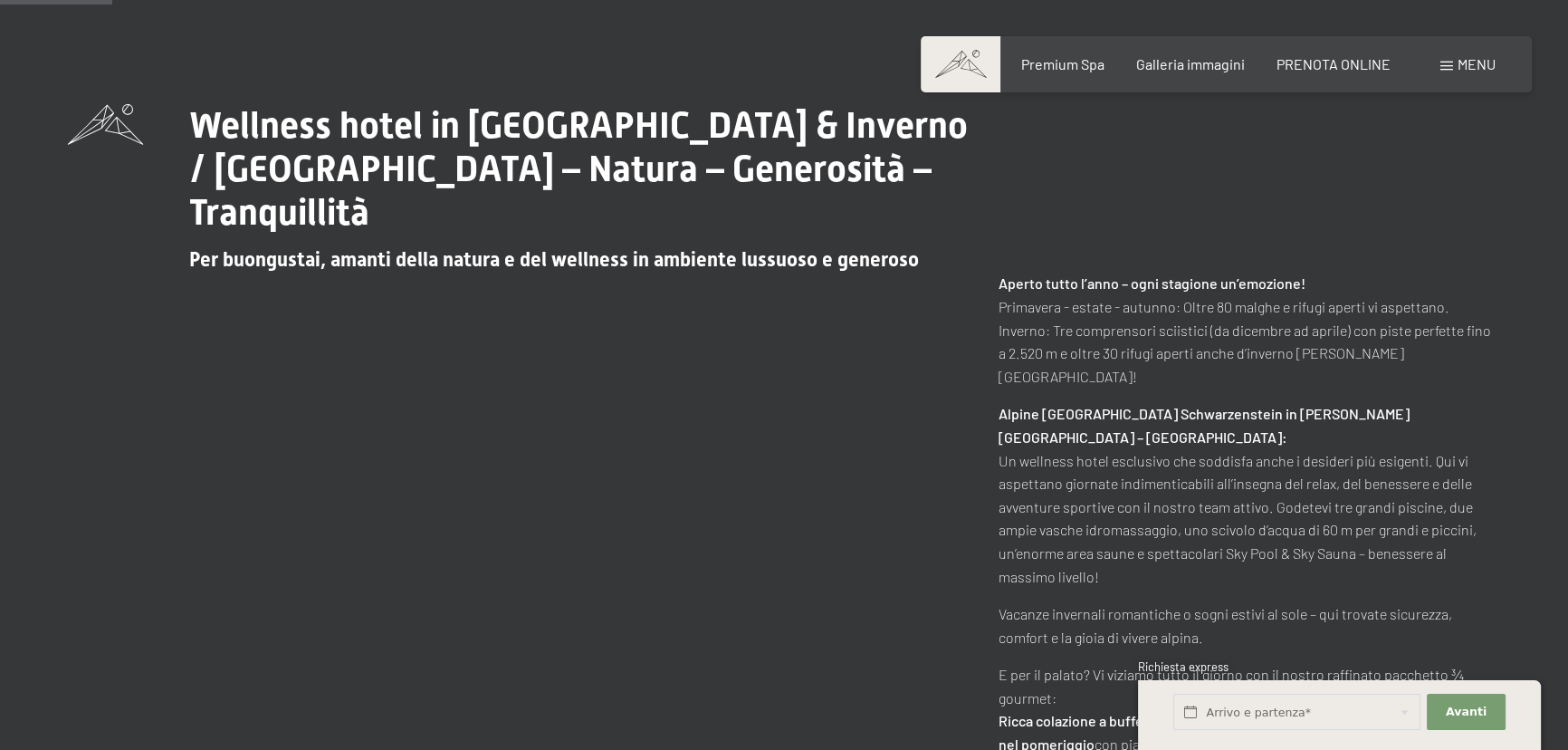
scroll to position [658, 0]
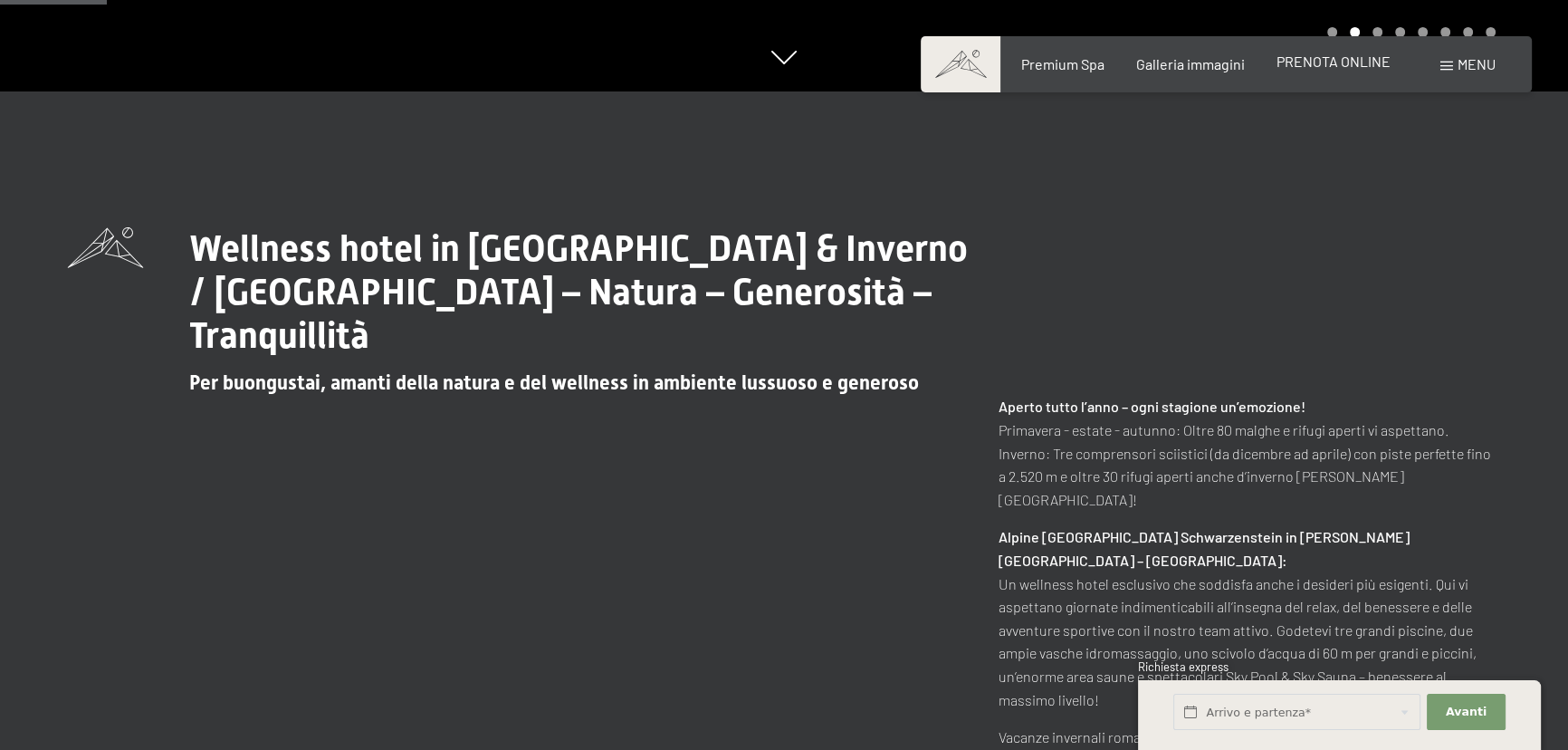
click at [1296, 63] on span "PRENOTA ONLINE" at bounding box center [1333, 61] width 114 height 17
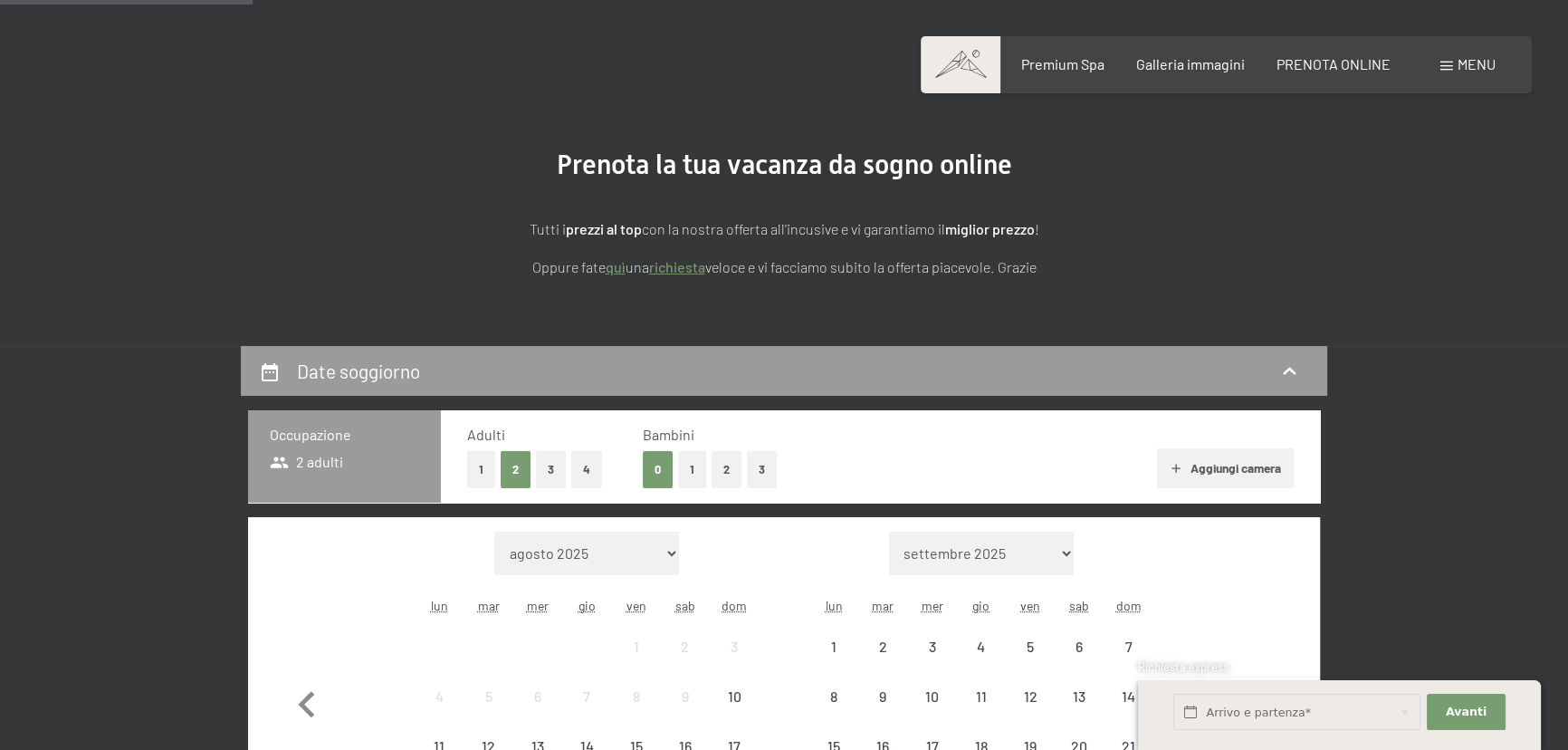
scroll to position [328, 0]
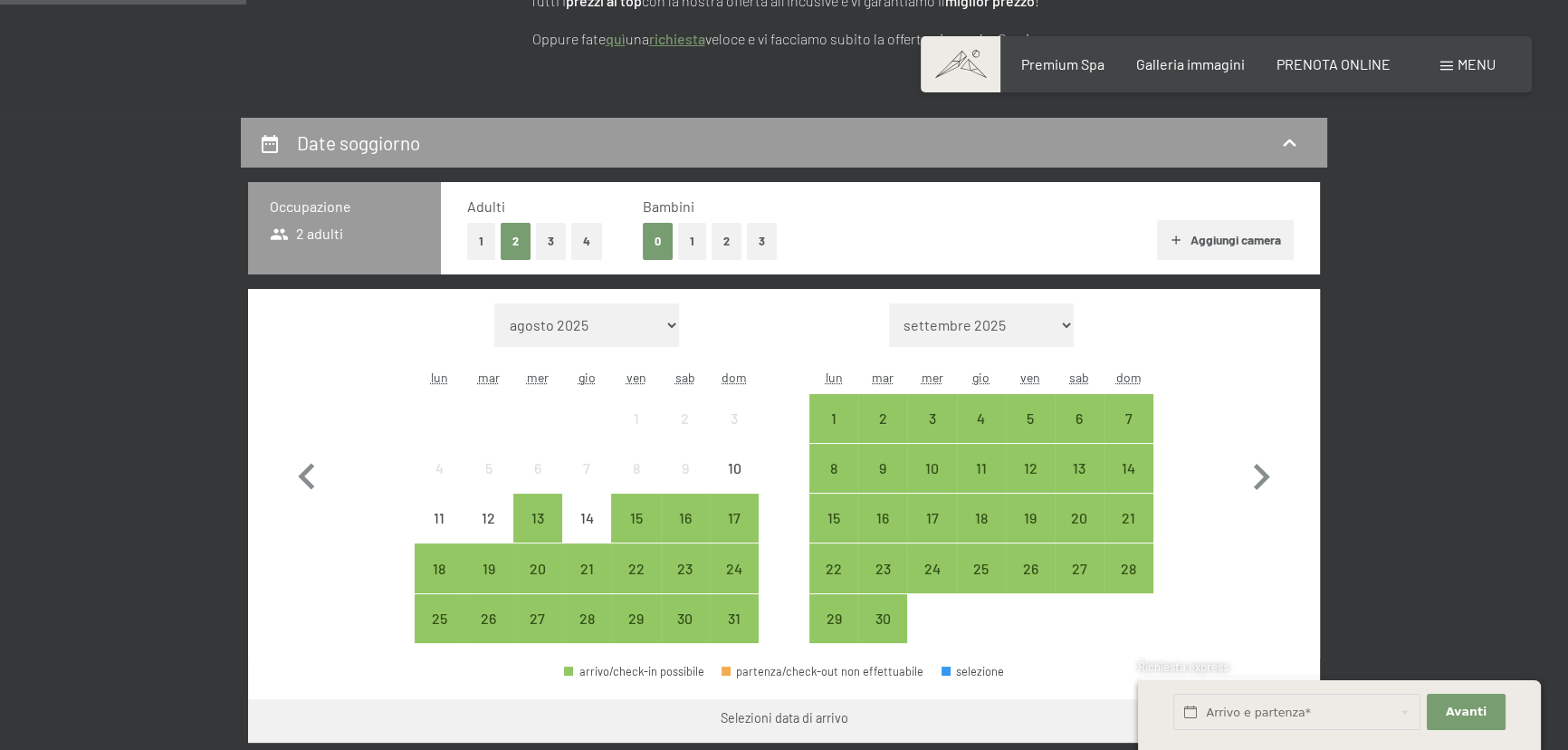
click at [700, 235] on button "1" at bounding box center [691, 241] width 28 height 37
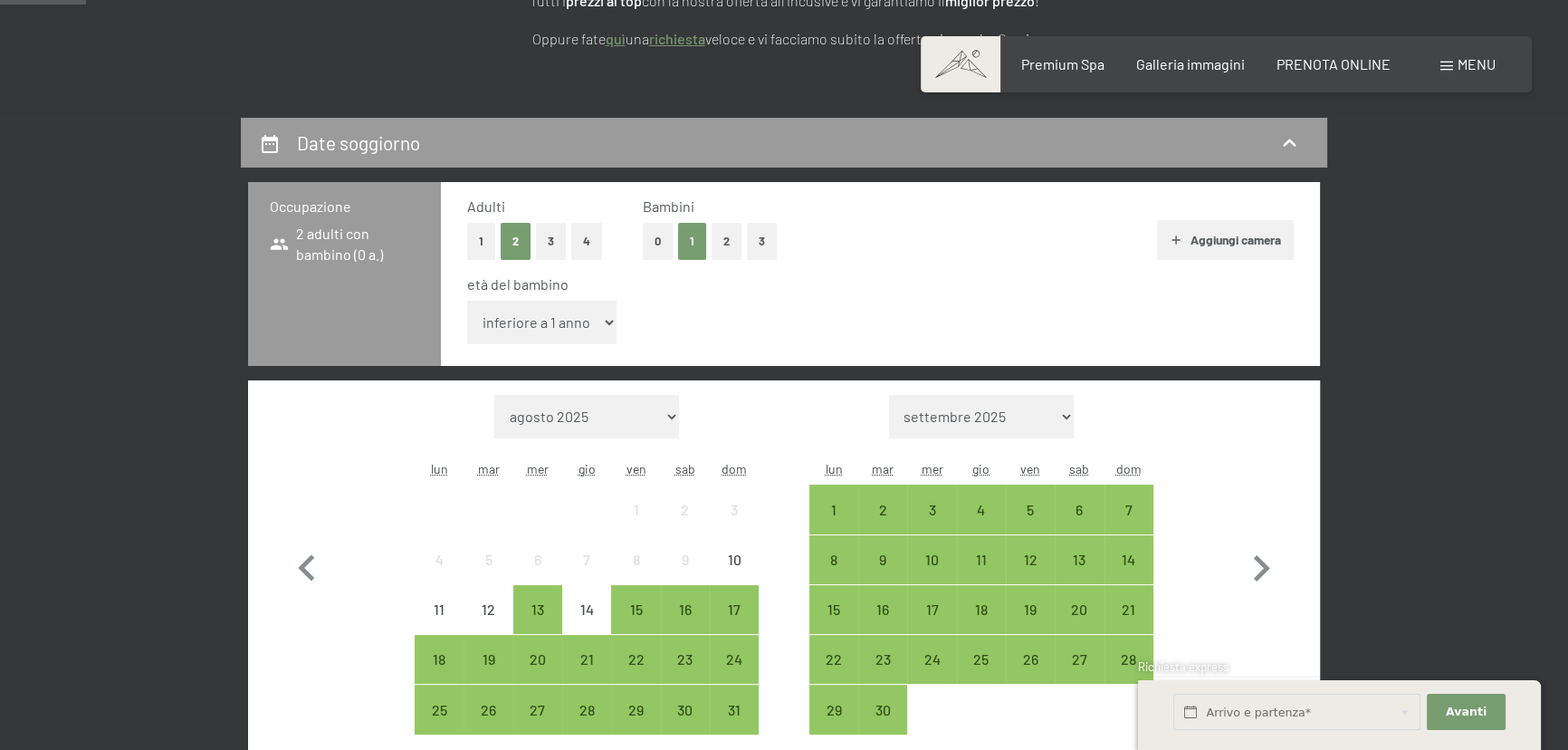
scroll to position [411, 0]
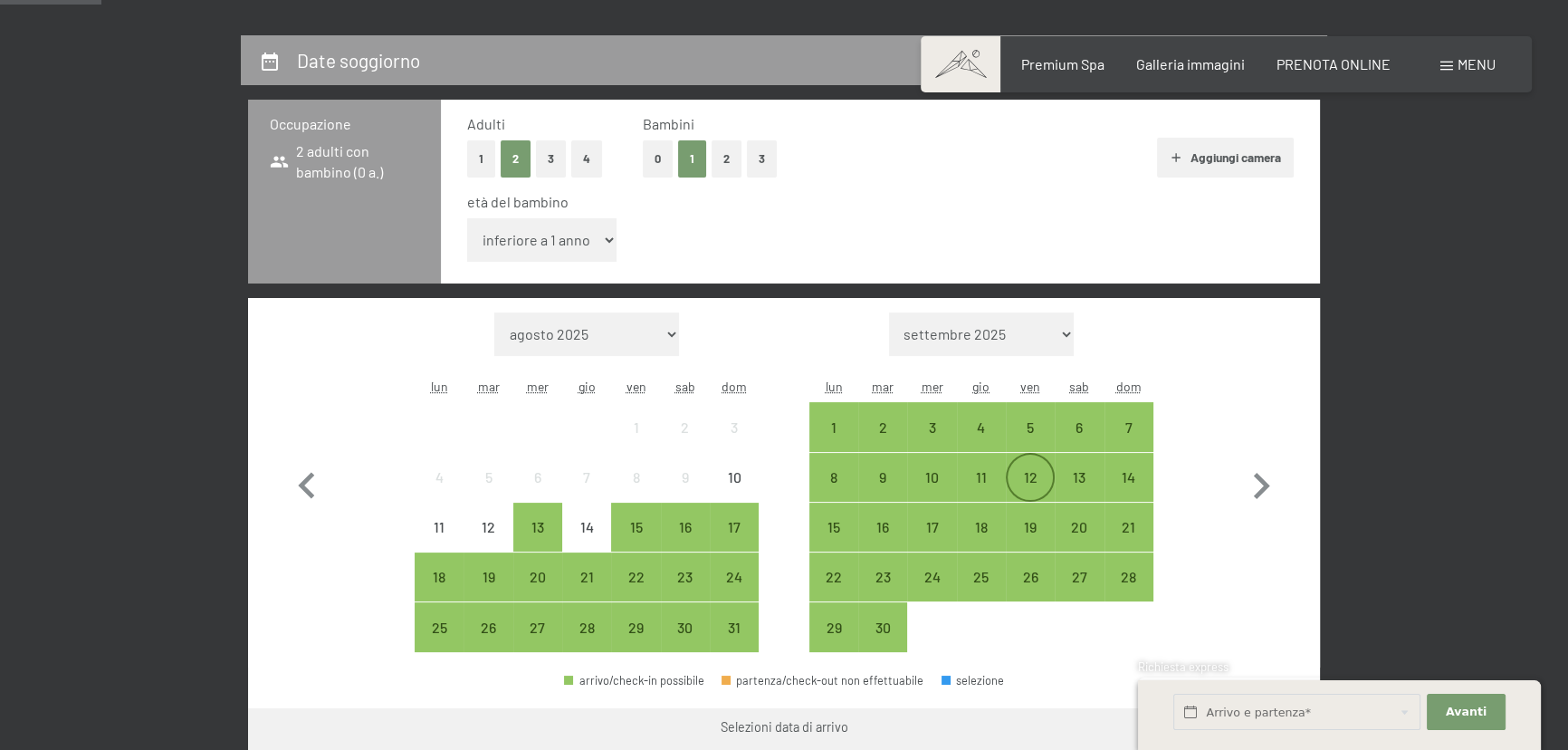
click at [1023, 480] on div "12" at bounding box center [1031, 493] width 46 height 46
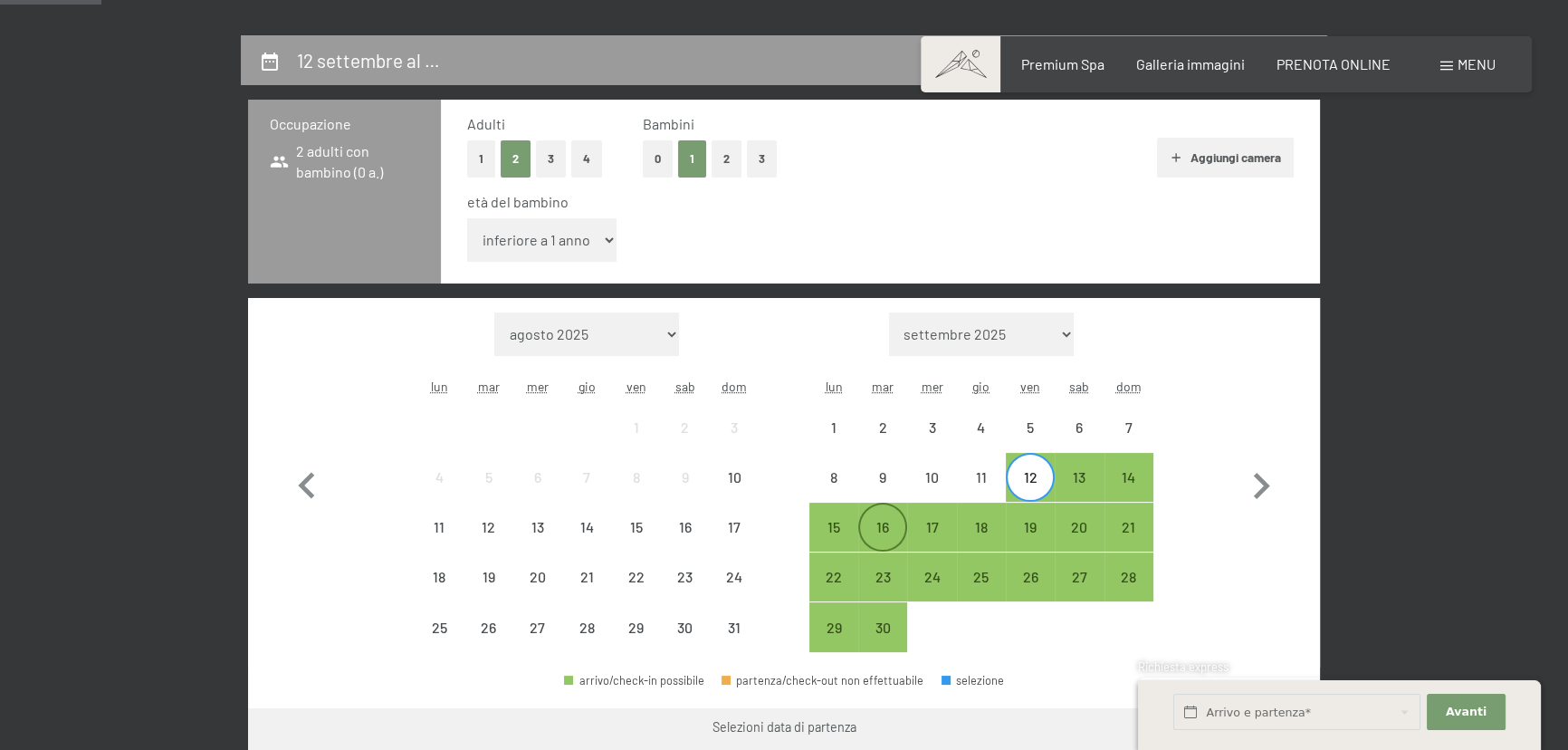
click at [861, 522] on div "16" at bounding box center [883, 543] width 46 height 46
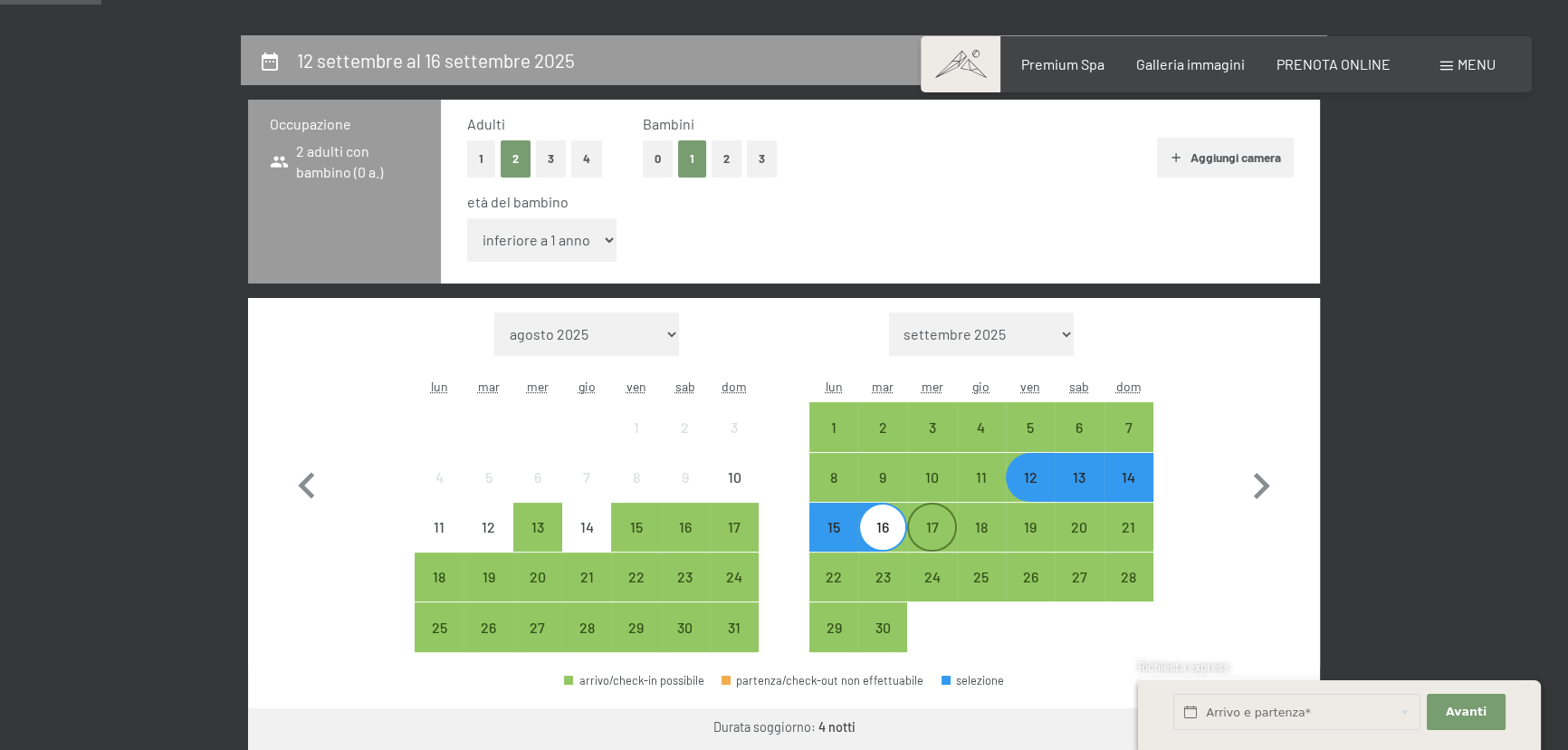
click at [937, 526] on div "17" at bounding box center [931, 543] width 46 height 46
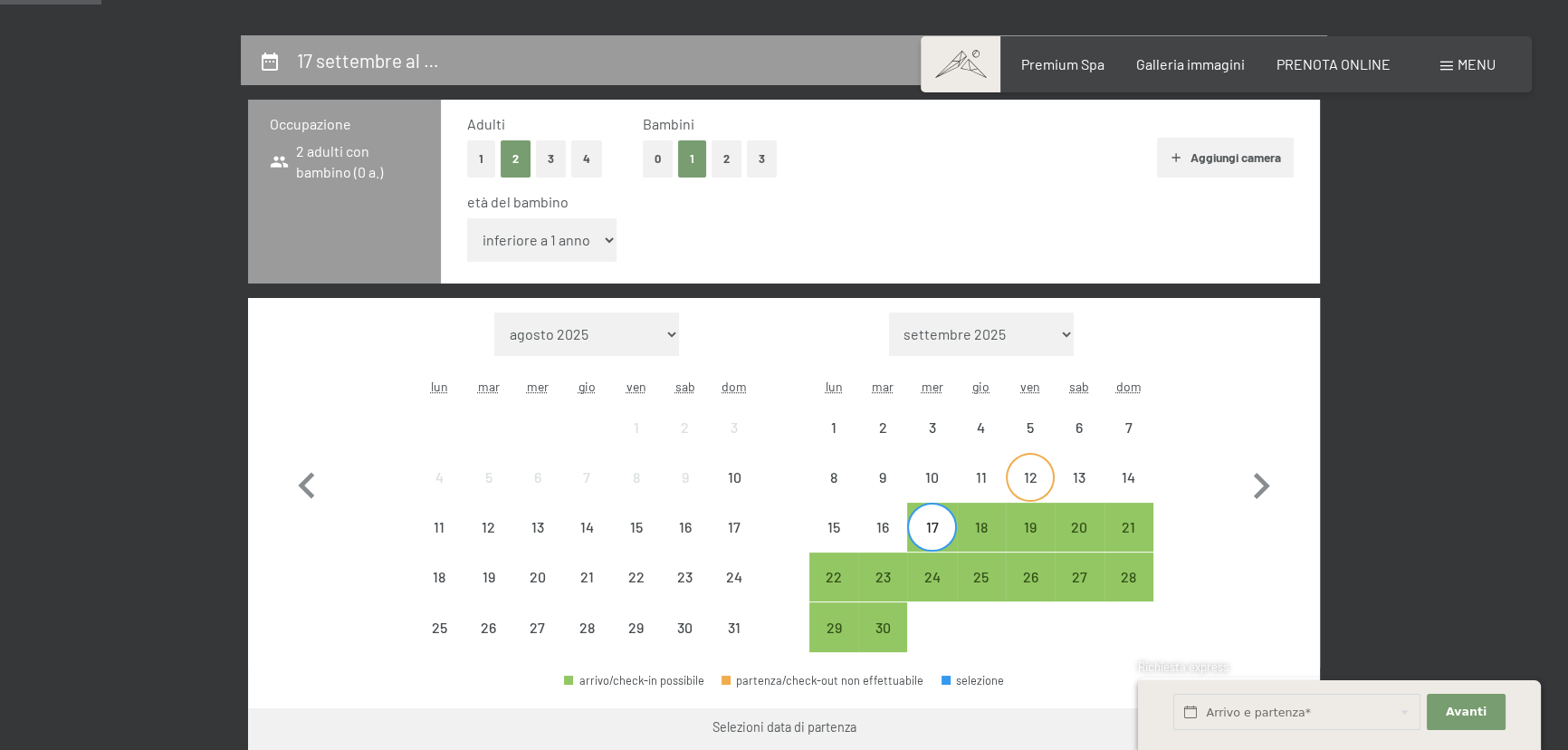
click at [1023, 482] on div "12" at bounding box center [1031, 493] width 46 height 46
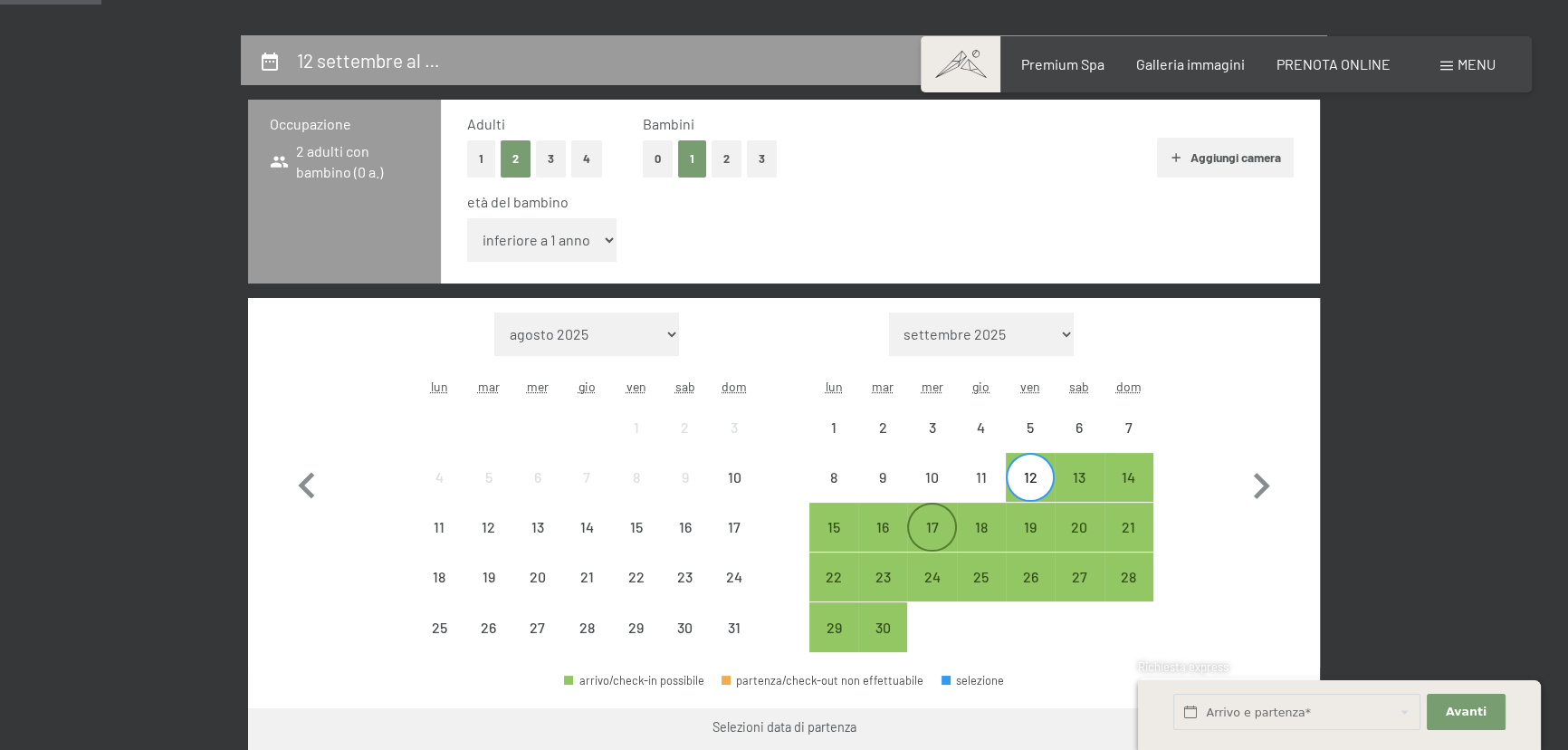
click at [928, 527] on div "17" at bounding box center [931, 543] width 46 height 46
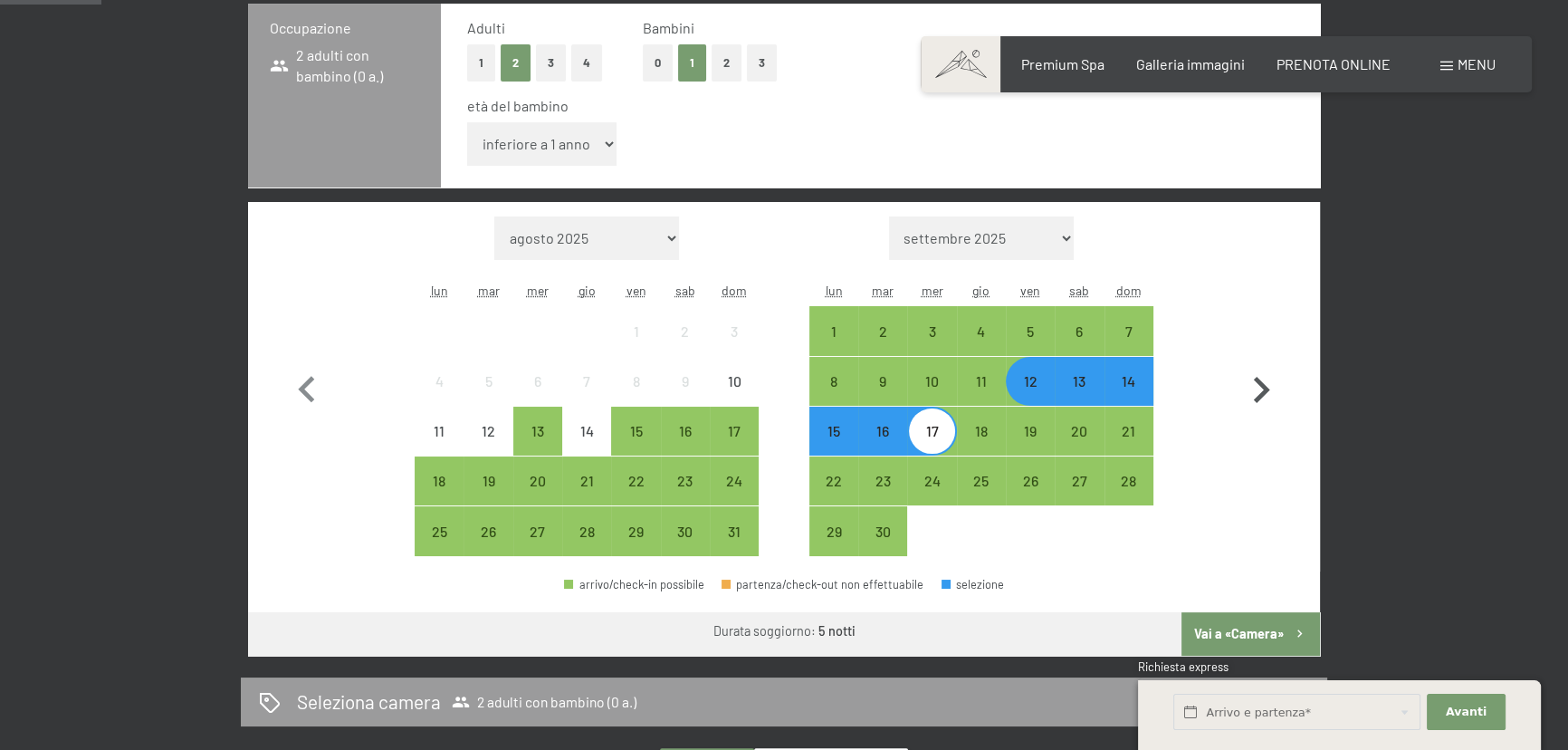
scroll to position [658, 0]
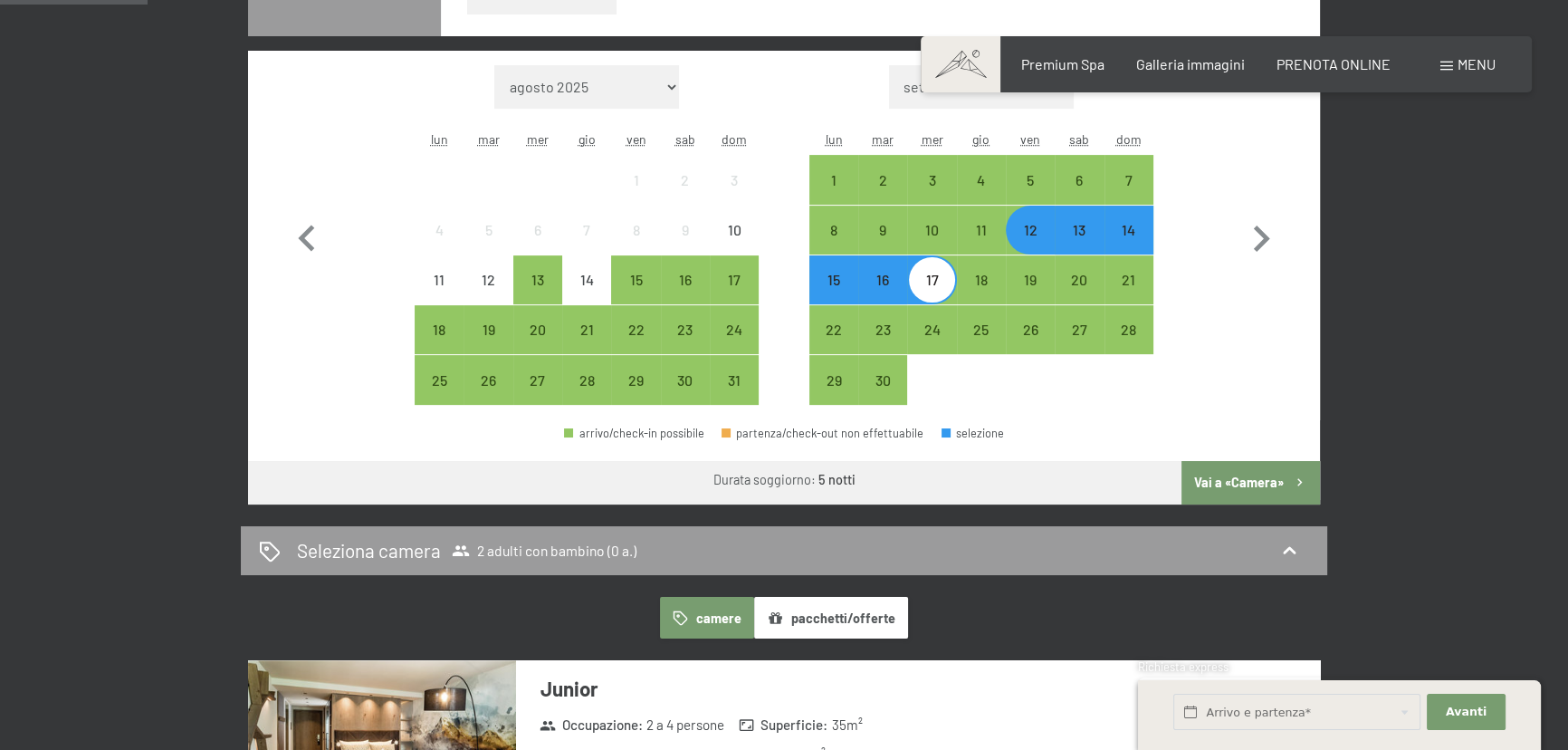
click at [1265, 489] on button "Vai a «Camera»" at bounding box center [1251, 483] width 139 height 44
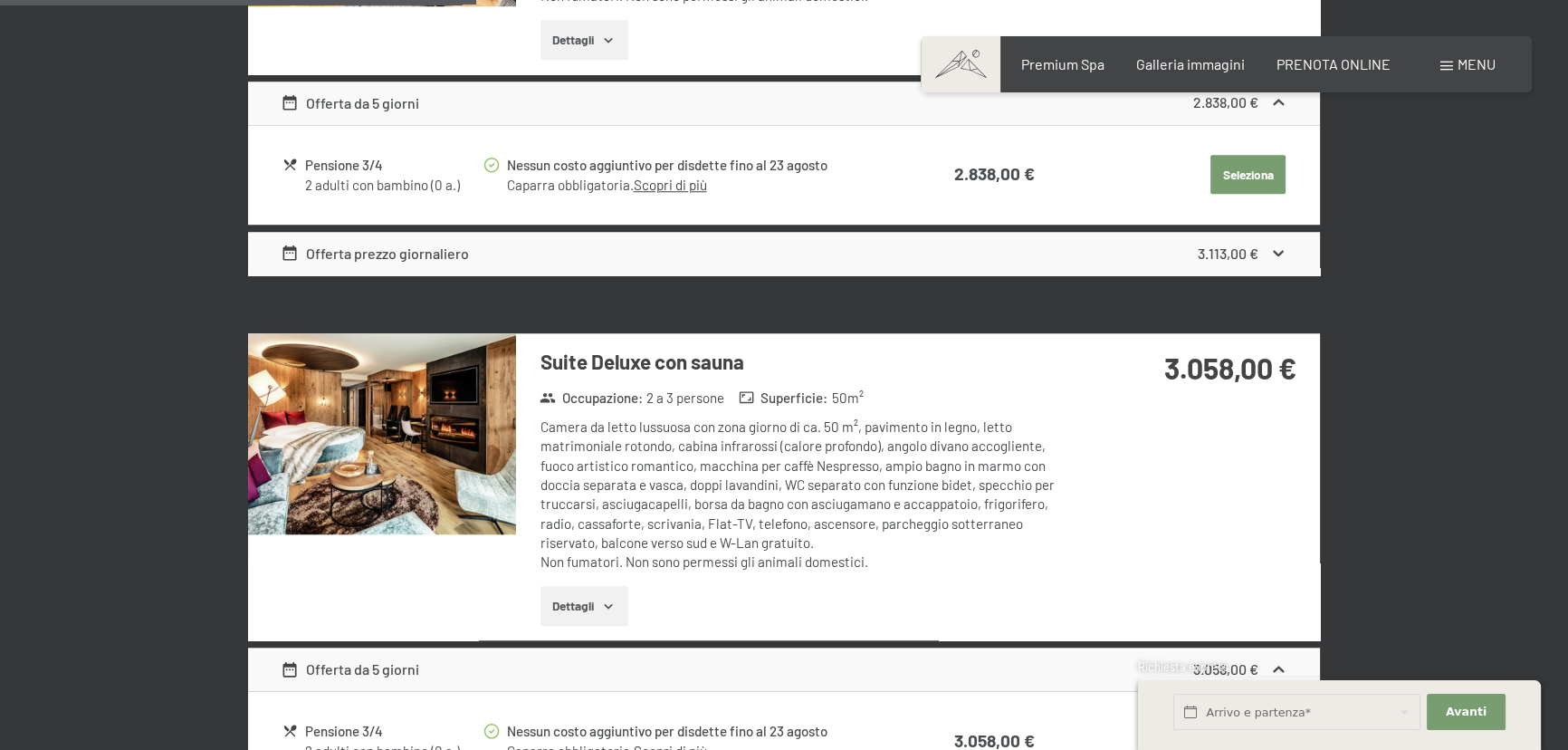
scroll to position [1928, 0]
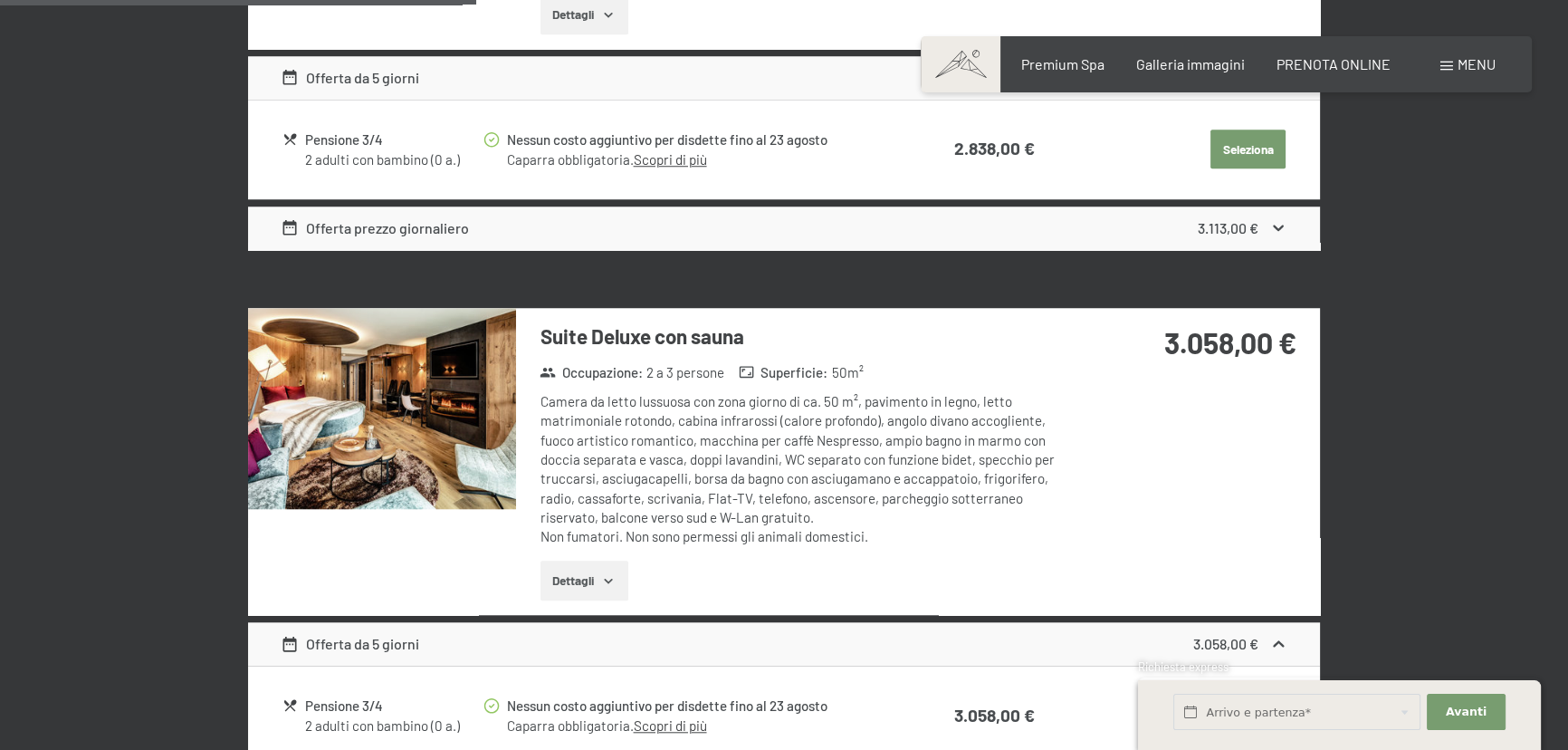
click at [612, 579] on icon "button" at bounding box center [608, 580] width 15 height 15
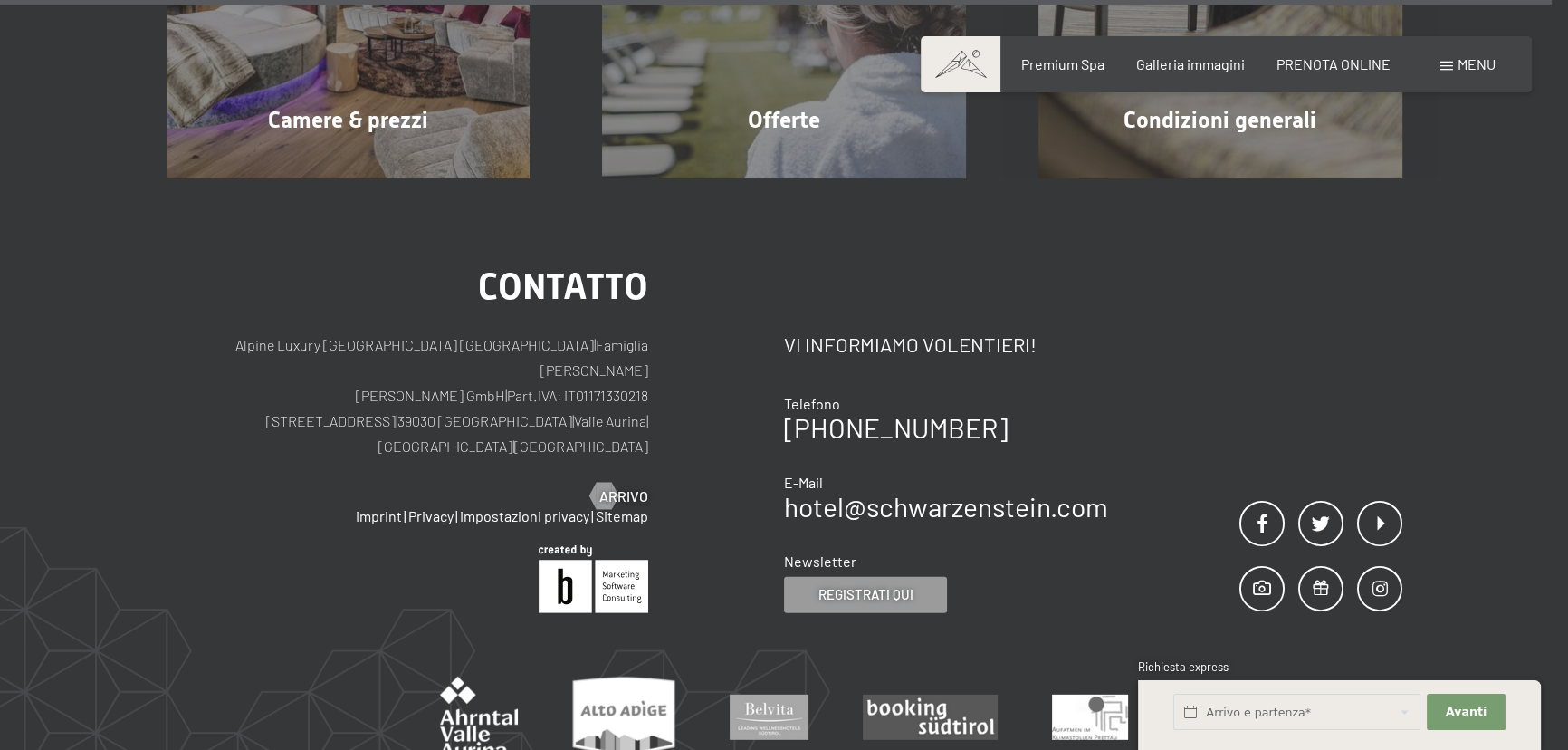
scroll to position [6436, 0]
drag, startPoint x: 201, startPoint y: 321, endPoint x: 504, endPoint y: 319, distance: 303.0
click at [504, 333] on p "Alpine Luxury SPA Resort SCHWARZENSTEIN | Famiglia Zimmerhofer Otmar Zimmerhofe…" at bounding box center [408, 396] width 483 height 127
copy p "Alpine Luxury [GEOGRAPHIC_DATA] [GEOGRAPHIC_DATA]"
drag, startPoint x: 266, startPoint y: 375, endPoint x: 462, endPoint y: 380, distance: 196.1
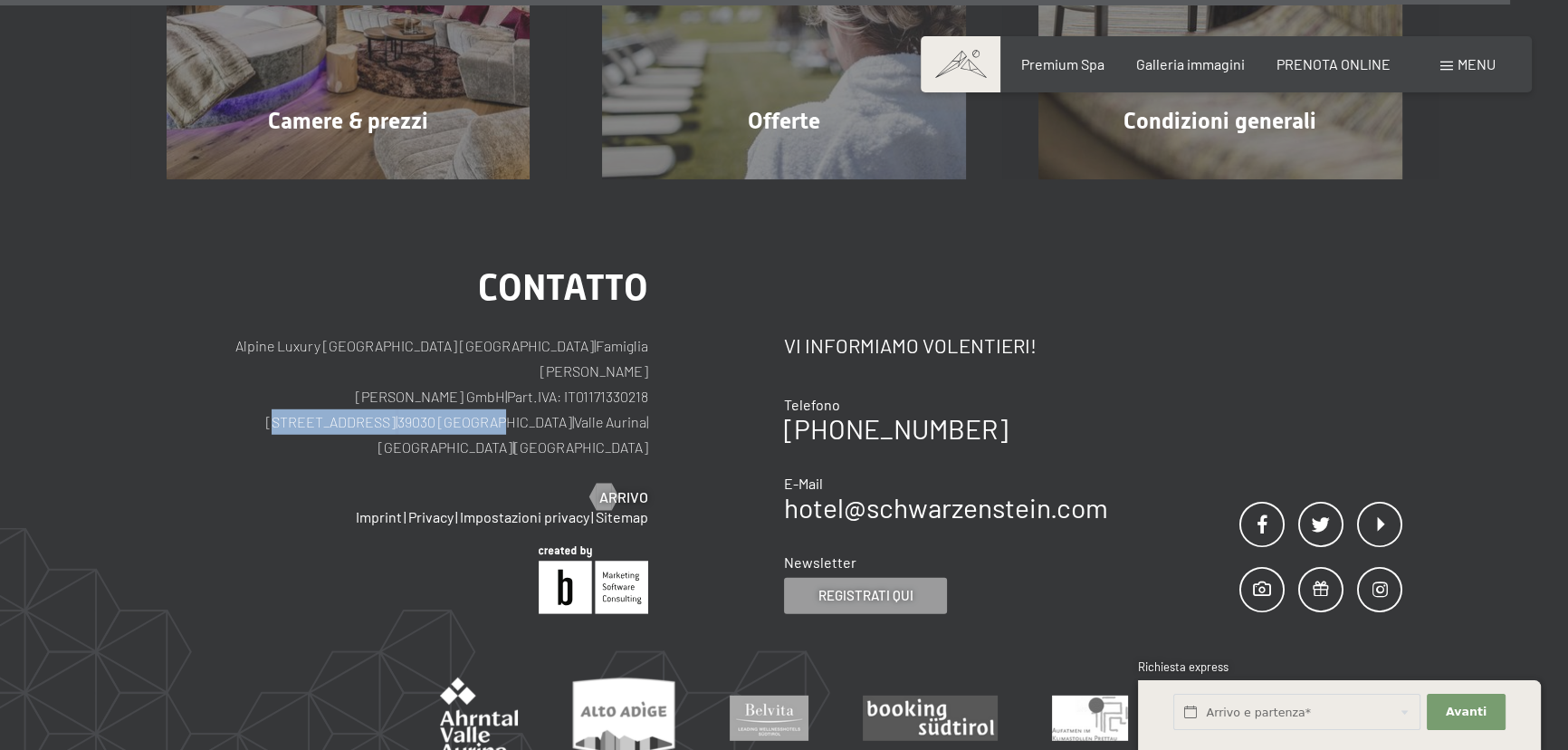
click at [462, 380] on p "Alpine Luxury SPA Resort SCHWARZENSTEIN | Famiglia Zimmerhofer Otmar Zimmerhofe…" at bounding box center [408, 396] width 483 height 127
copy p "Via del paese 11 | 39030 Lutago"
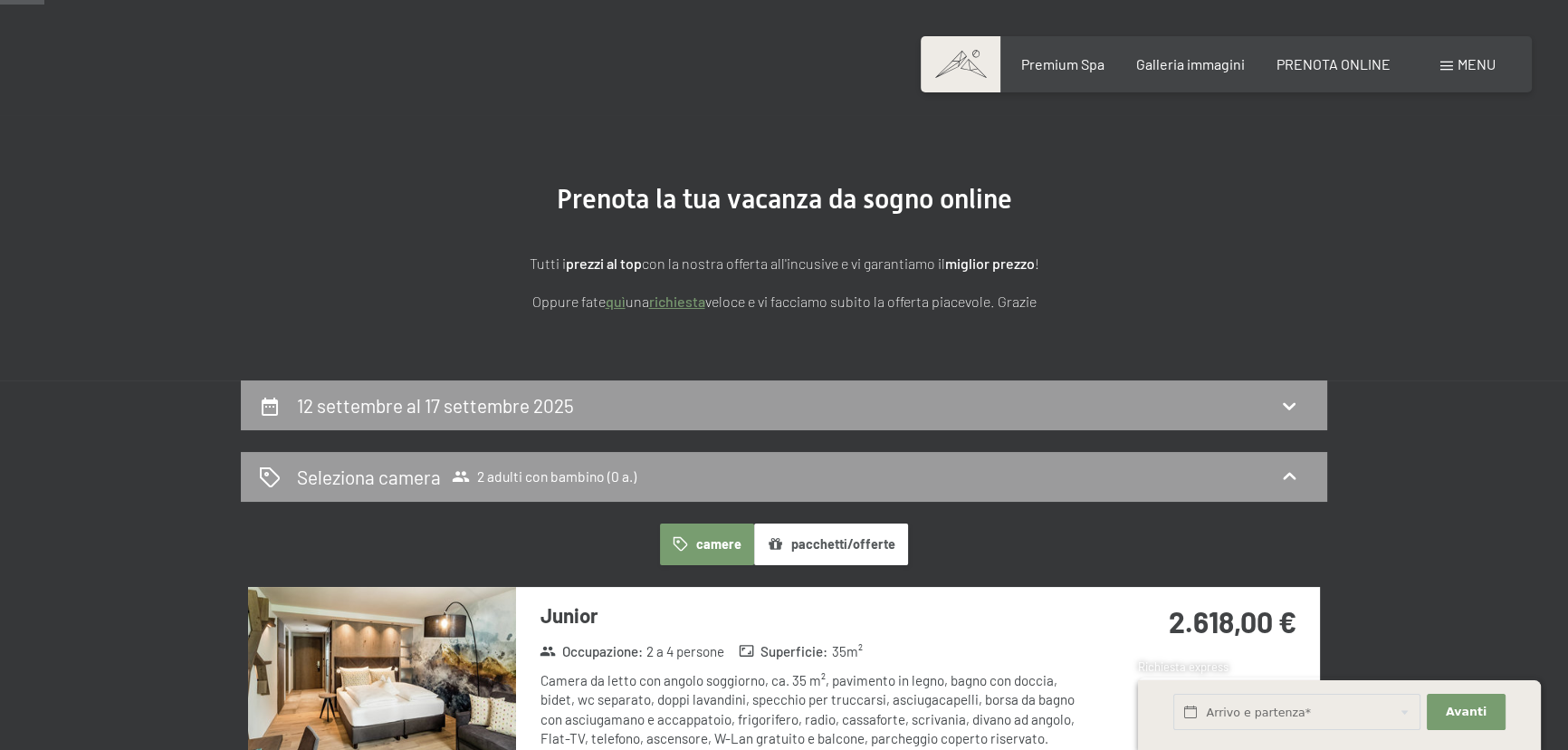
scroll to position [0, 0]
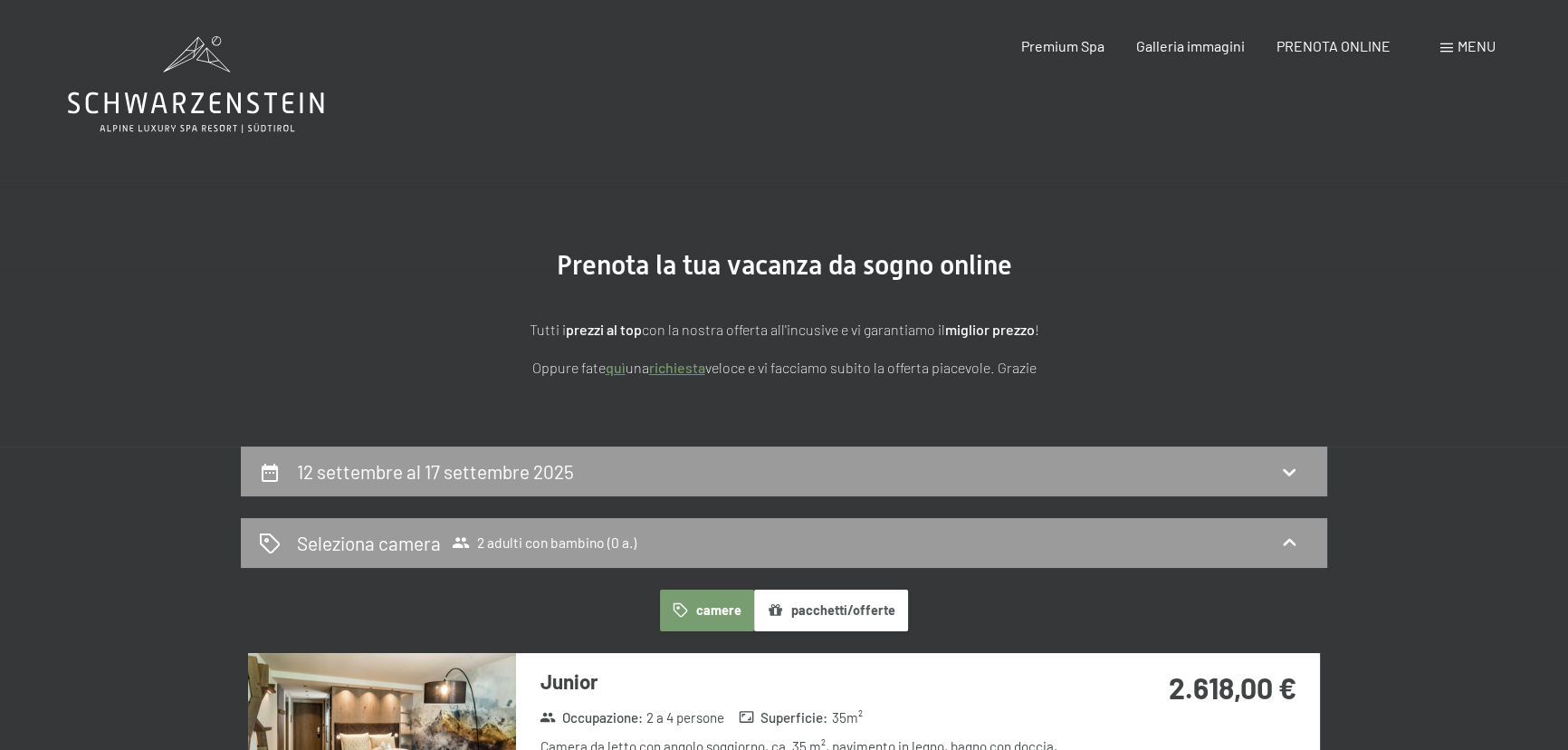
click at [267, 97] on icon at bounding box center [195, 85] width 256 height 97
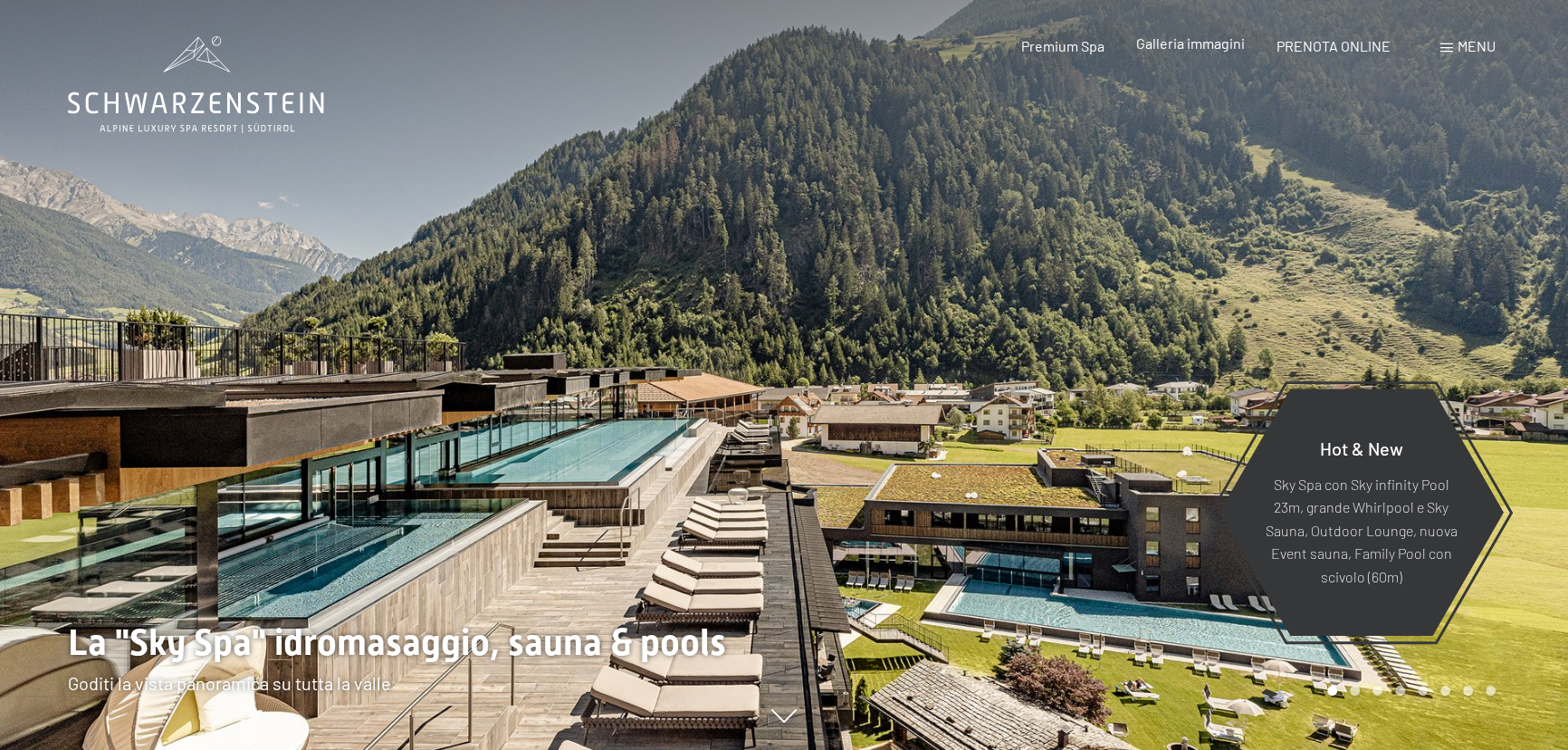
click at [1199, 48] on span "Galleria immagini" at bounding box center [1189, 43] width 109 height 17
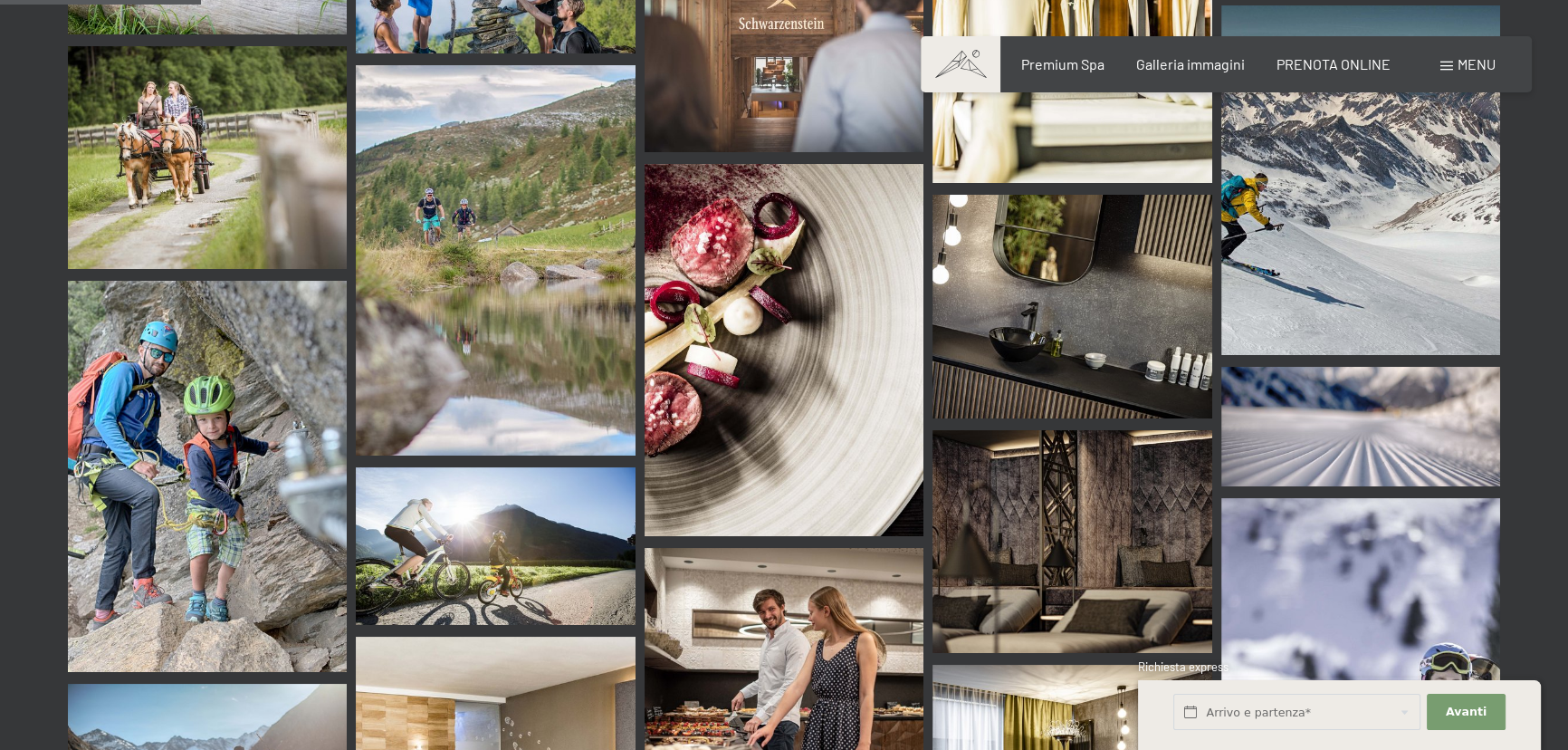
scroll to position [3292, 0]
